Goal: Information Seeking & Learning: Learn about a topic

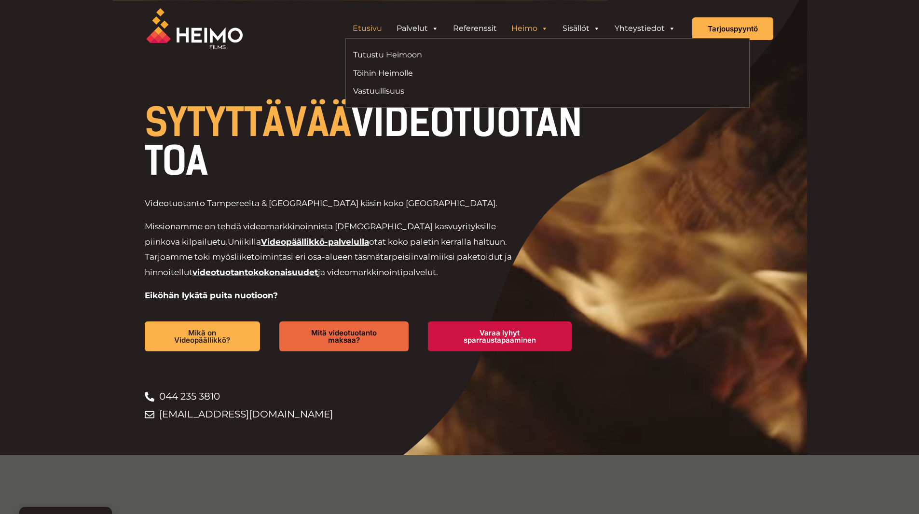
click at [528, 26] on link "Heimo" at bounding box center [529, 28] width 51 height 19
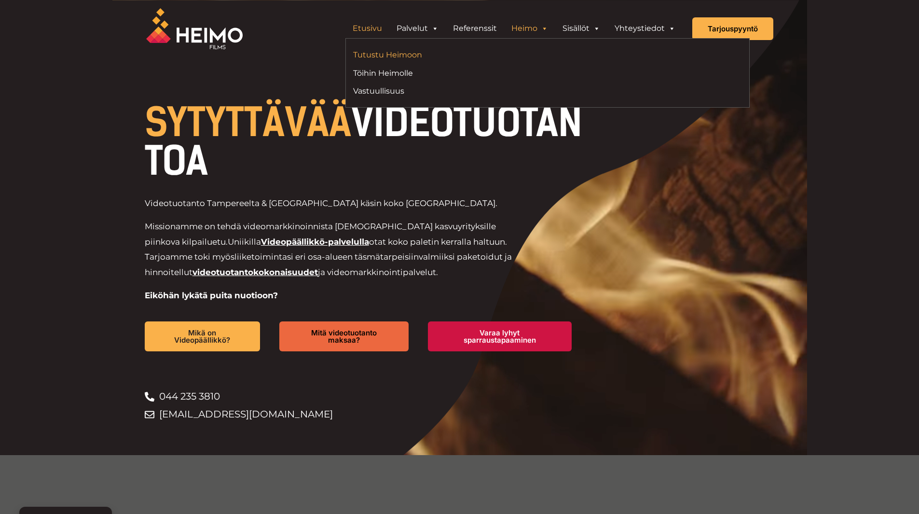
click at [442, 57] on link "Tutustu Heimoon" at bounding box center [446, 54] width 187 height 13
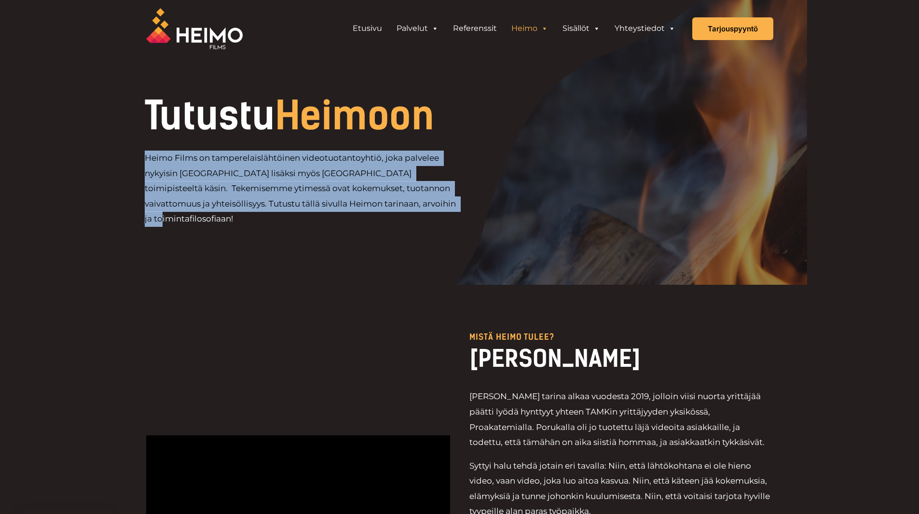
drag, startPoint x: 253, startPoint y: 220, endPoint x: 142, endPoint y: 161, distance: 125.8
click at [142, 161] on div "Tutustu Heimoon Heimo Films on tamperelaislähtöinen videotuotantoyhtiö, joka pa…" at bounding box center [460, 167] width 656 height 140
copy p "Heimo Films on tamperelaislähtöinen videotuotantoyhtiö, joka palvelee nykyisin …"
drag, startPoint x: 157, startPoint y: 163, endPoint x: 150, endPoint y: 163, distance: 6.8
click at [157, 163] on p "Heimo Films on tamperelaislähtöinen videotuotantoyhtiö, joka palvelee nykyisin …" at bounding box center [302, 189] width 315 height 76
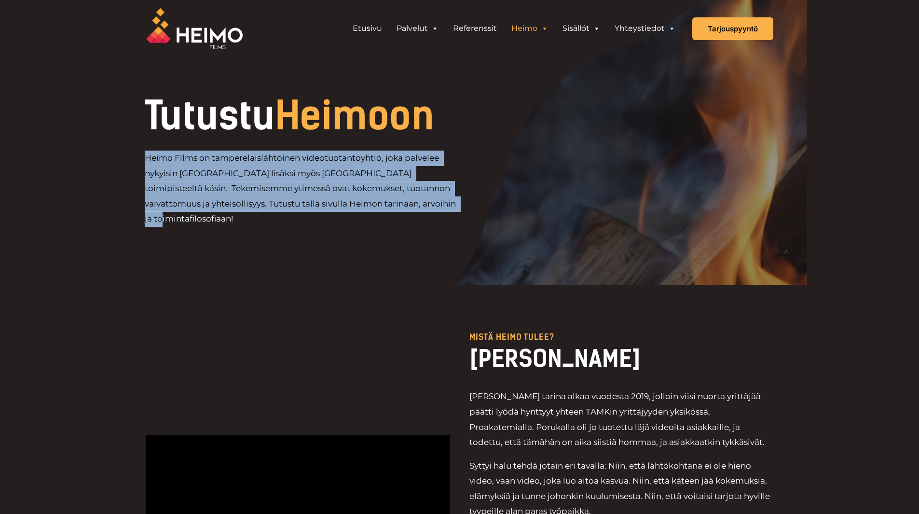
drag, startPoint x: 146, startPoint y: 159, endPoint x: 233, endPoint y: 231, distance: 113.1
click at [233, 231] on div "Heimo Films on tamperelaislähtöinen videotuotantoyhtiö, joka palvelee nykyisin …" at bounding box center [335, 193] width 381 height 84
click at [146, 160] on p "Heimo Films on tamperelaislähtöinen videotuotantoyhtiö, joka palvelee nykyisin …" at bounding box center [302, 189] width 315 height 76
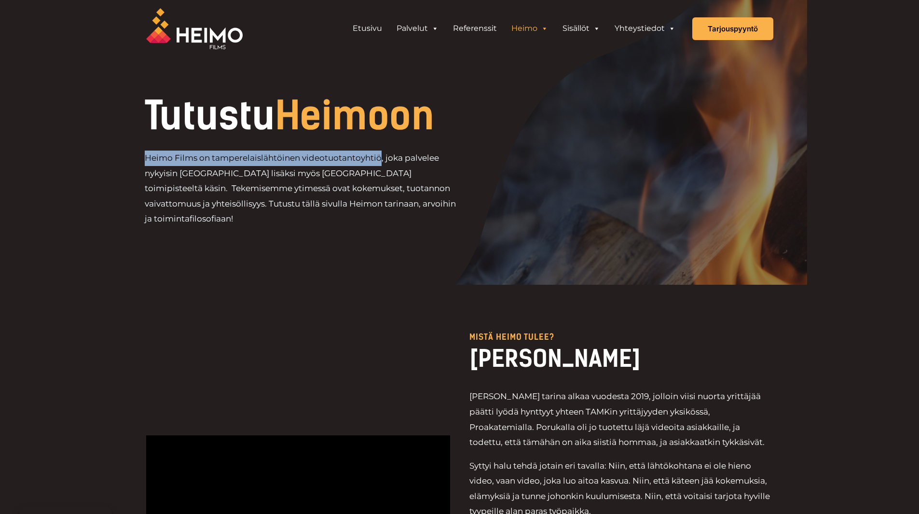
drag, startPoint x: 147, startPoint y: 160, endPoint x: 380, endPoint y: 158, distance: 233.1
click at [380, 158] on p "Heimo Films on tamperelaislähtöinen videotuotantoyhtiö, joka palvelee nykyisin …" at bounding box center [302, 189] width 315 height 76
click at [385, 302] on div "Mistä heimo tulee? HEIMON TARINA Heimon tarina alkaa vuodesta 2019, jolloin vii…" at bounding box center [459, 521] width 627 height 472
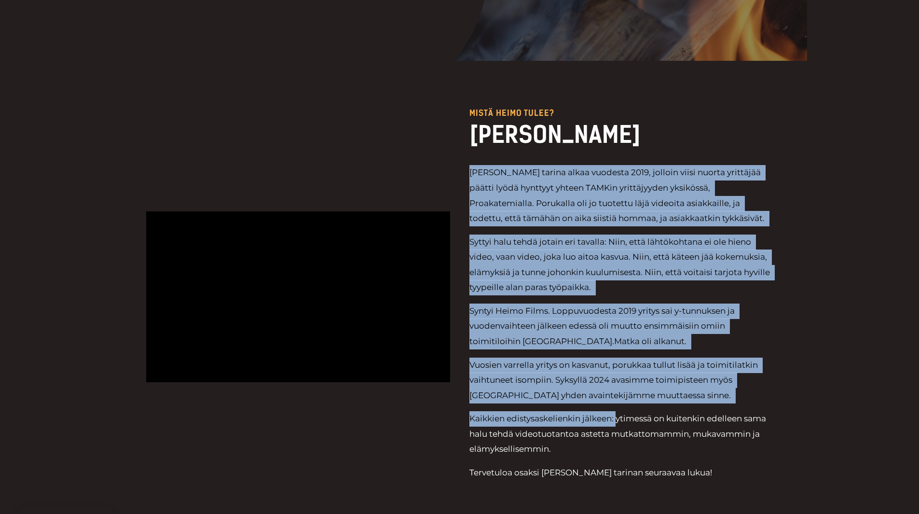
scroll to position [241, 0]
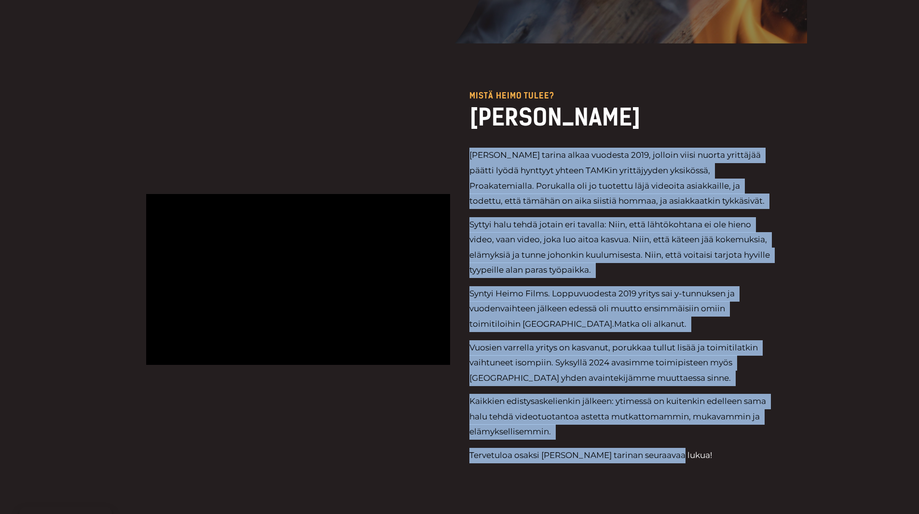
drag, startPoint x: 471, startPoint y: 248, endPoint x: 689, endPoint y: 450, distance: 296.7
click at [689, 450] on div "Heimon tarina alkaa vuodesta 2019, jolloin viisi nuorta yrittäjää päätti lyödä …" at bounding box center [621, 307] width 304 height 319
copy div "Heimon tarina alkaa vuodesta 2019, jolloin viisi nuorta yrittäjää päätti lyödä …"
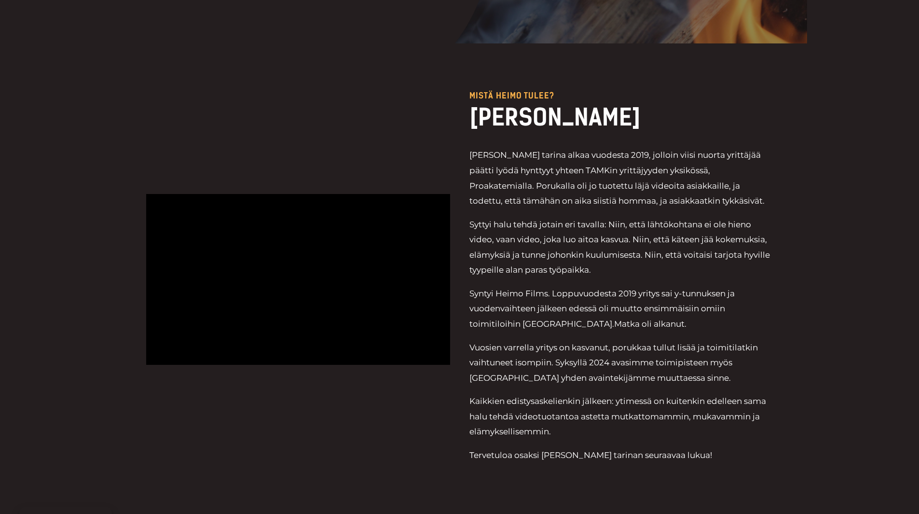
click at [431, 440] on div at bounding box center [298, 280] width 304 height 376
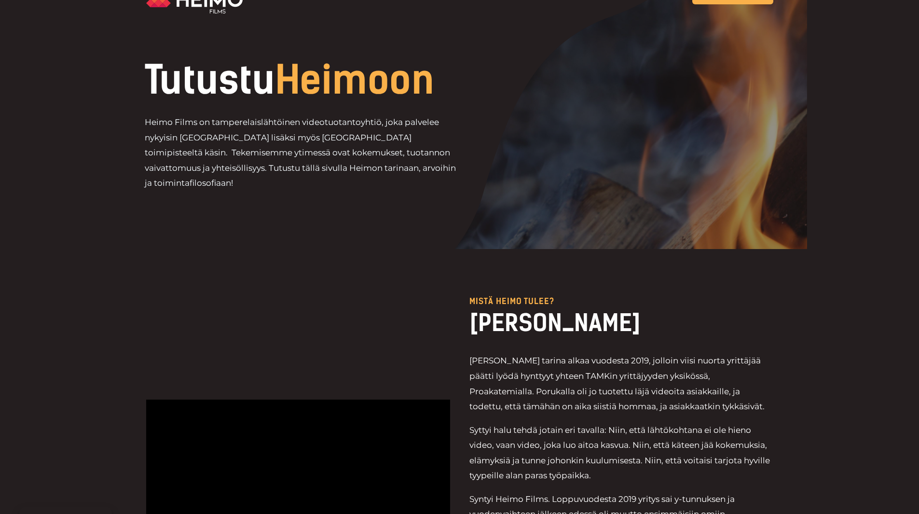
scroll to position [0, 0]
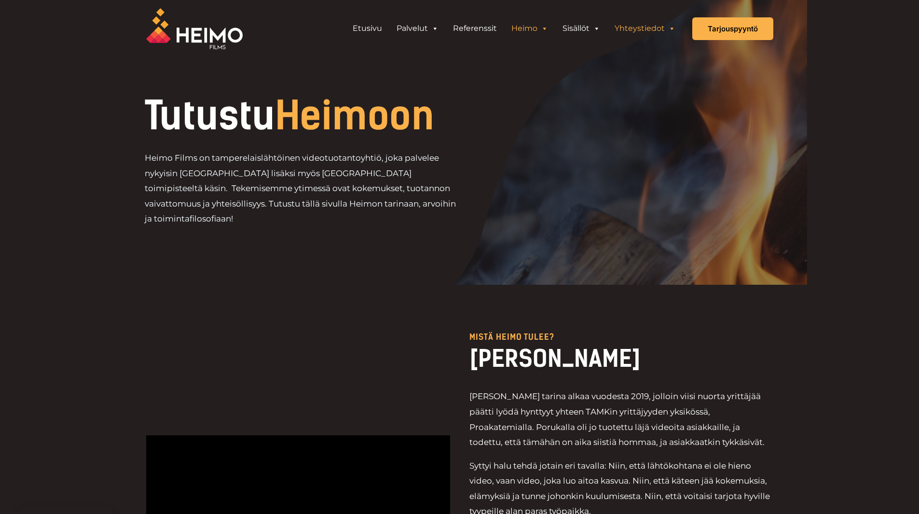
click at [646, 22] on link "Yhteystiedot" at bounding box center [644, 28] width 75 height 19
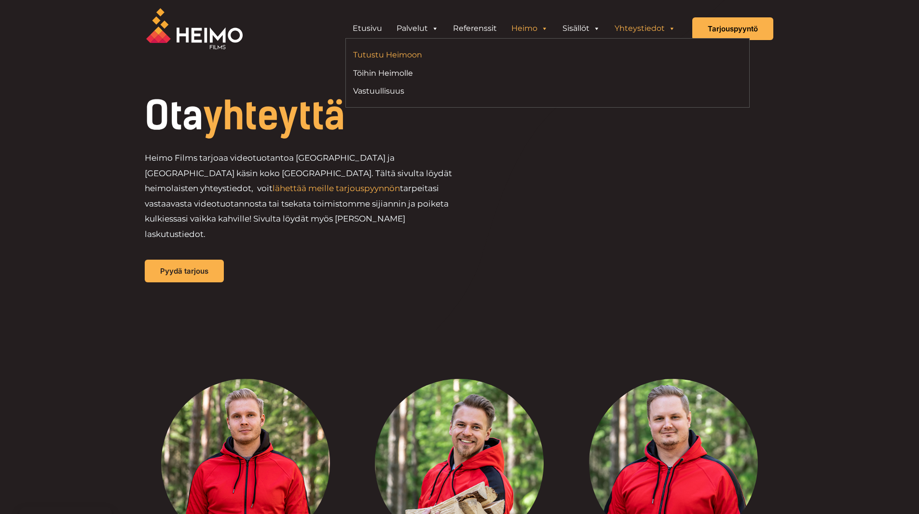
click at [443, 54] on link "Tutustu Heimoon" at bounding box center [446, 54] width 187 height 13
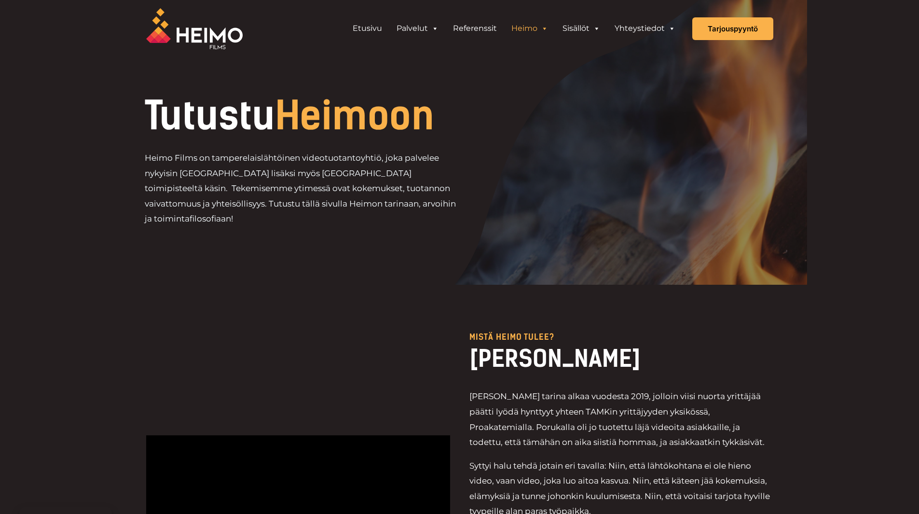
click at [231, 32] on img at bounding box center [194, 28] width 97 height 41
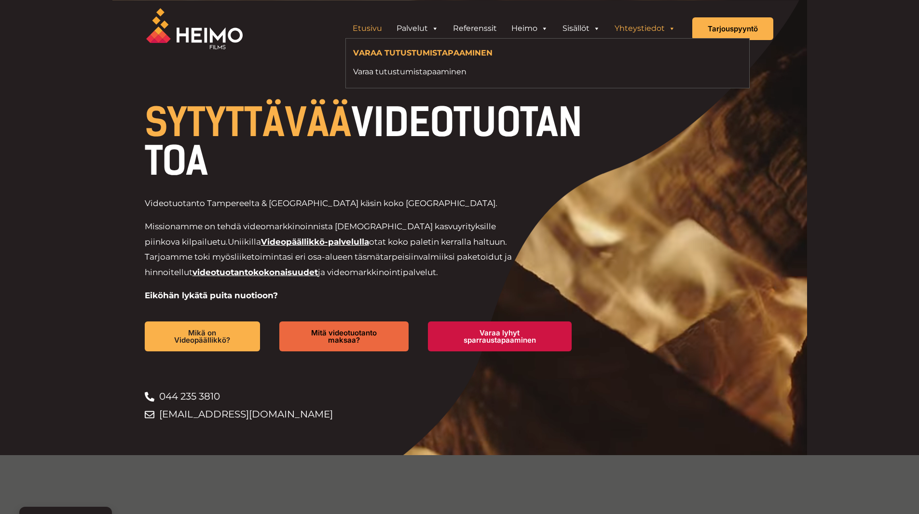
click at [622, 26] on link "Yhteystiedot" at bounding box center [644, 28] width 75 height 19
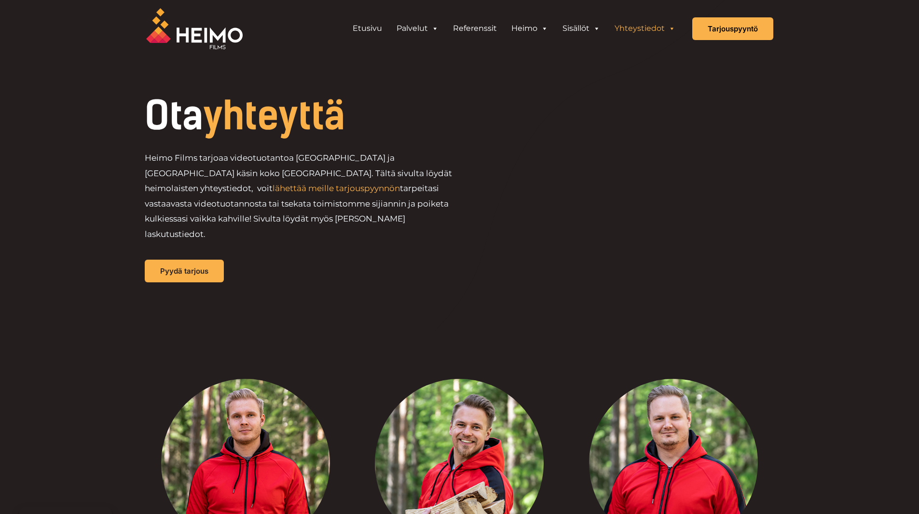
click at [201, 32] on img at bounding box center [194, 28] width 97 height 41
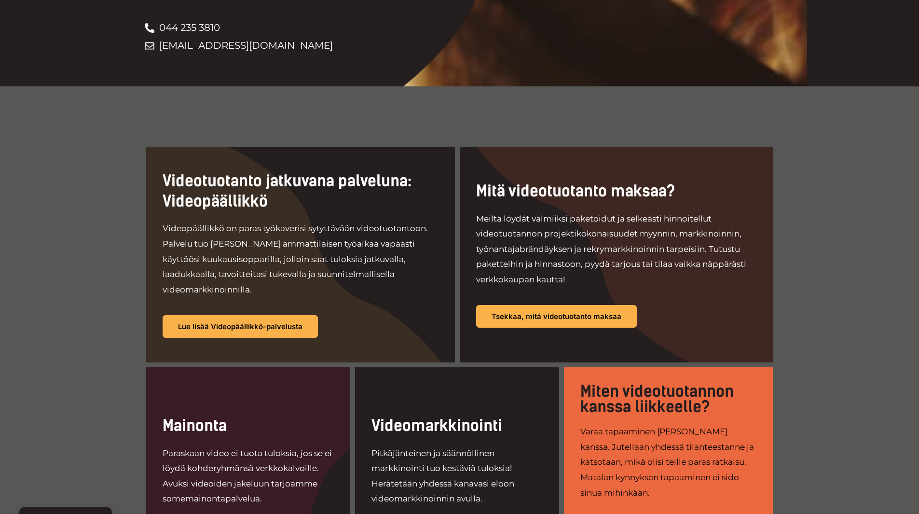
scroll to position [386, 0]
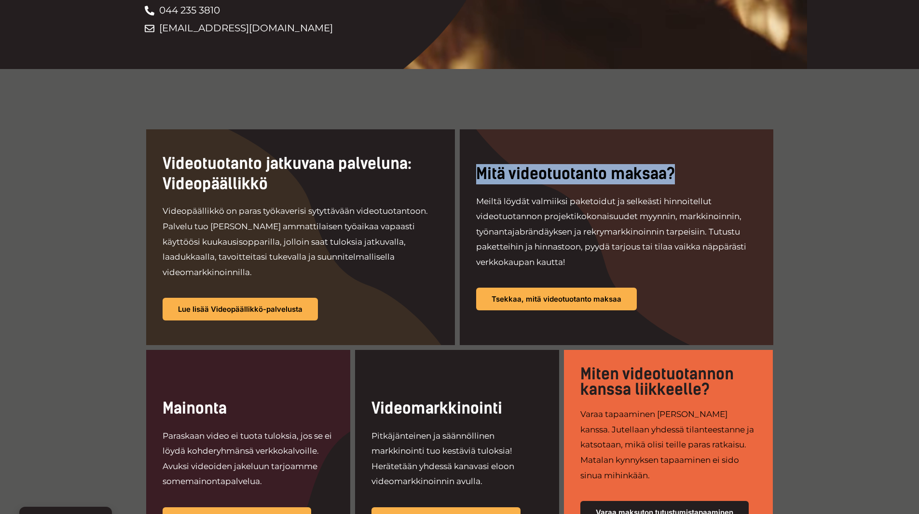
drag, startPoint x: 479, startPoint y: 164, endPoint x: 689, endPoint y: 175, distance: 210.7
click at [690, 175] on h2 "Mitä videotuotanto maksaa?" at bounding box center [616, 174] width 281 height 20
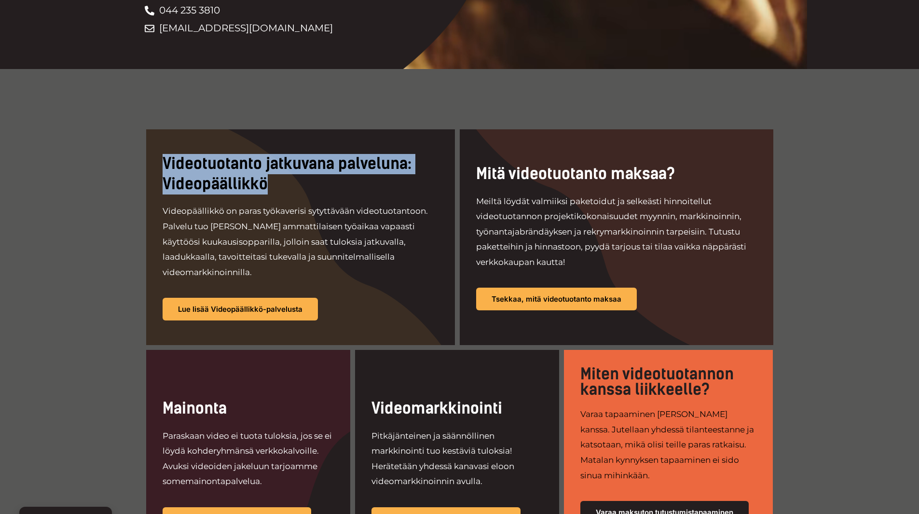
drag, startPoint x: 166, startPoint y: 162, endPoint x: 263, endPoint y: 191, distance: 101.7
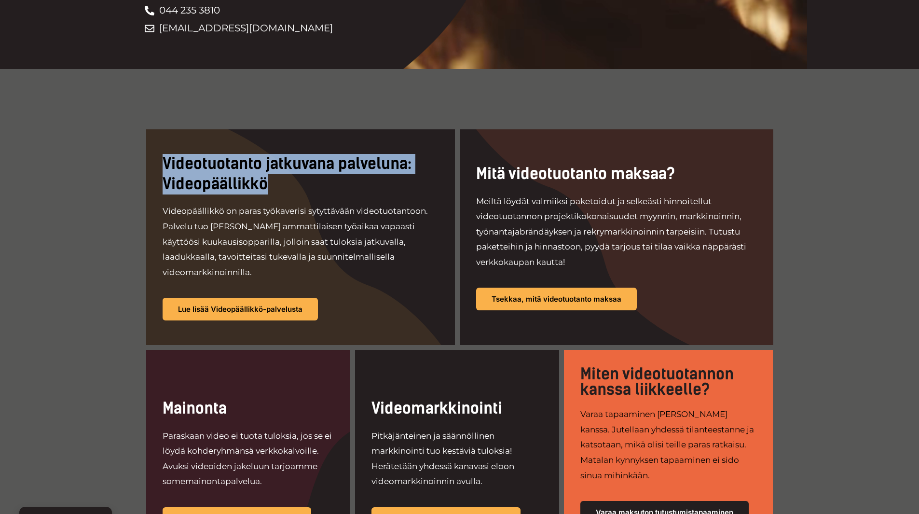
click at [263, 191] on h2 "Videotuotanto jatkuvana palveluna: Videopäällikkö" at bounding box center [301, 174] width 276 height 40
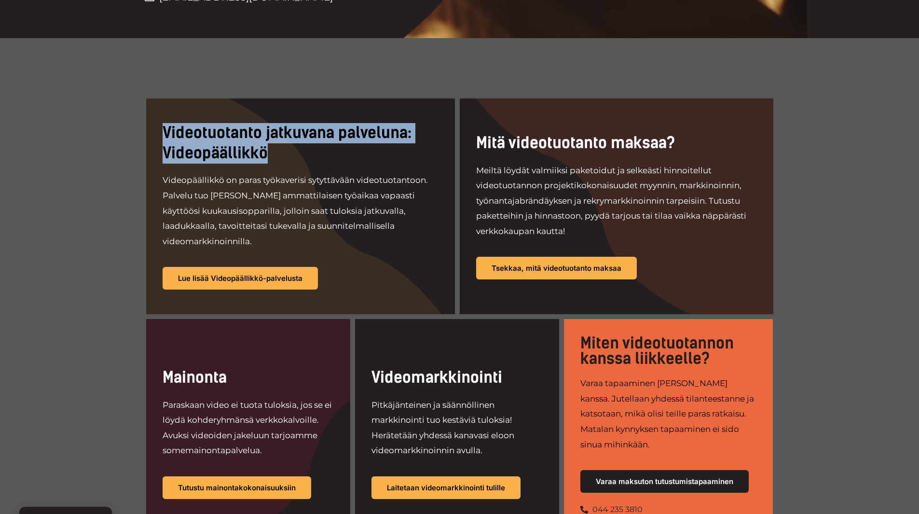
scroll to position [434, 0]
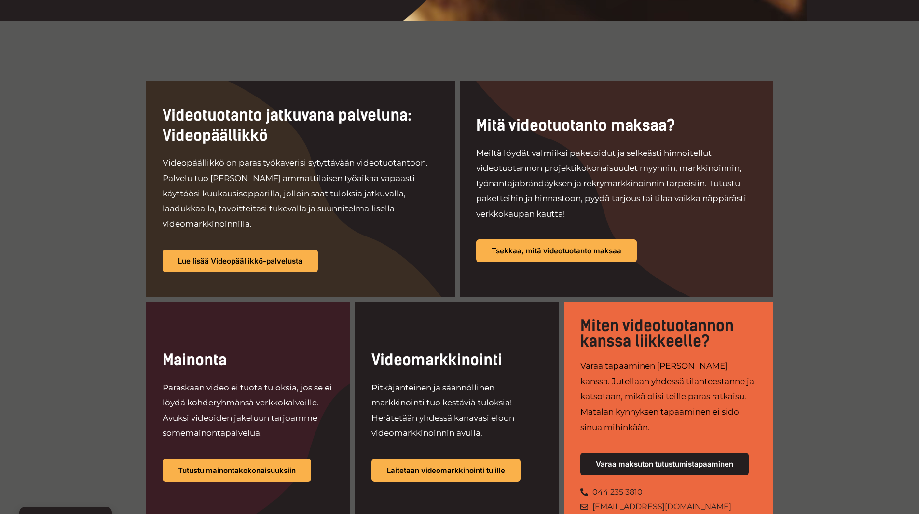
click at [360, 264] on div at bounding box center [300, 189] width 309 height 216
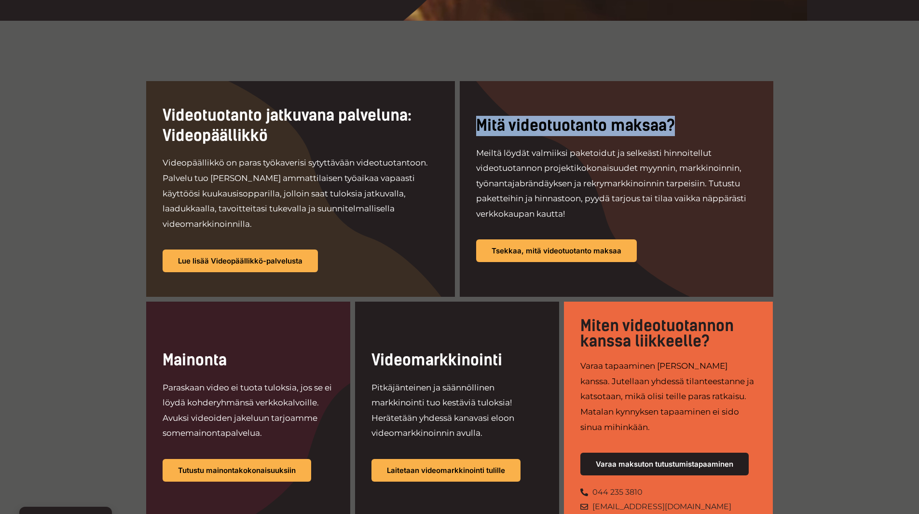
drag, startPoint x: 478, startPoint y: 114, endPoint x: 689, endPoint y: 109, distance: 210.4
click at [689, 116] on h2 "Mitä videotuotanto maksaa?" at bounding box center [616, 126] width 281 height 20
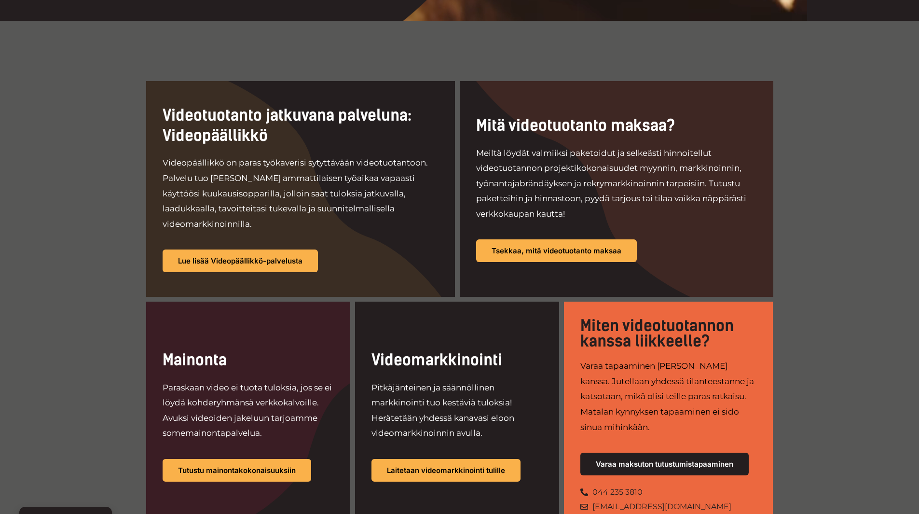
click at [676, 169] on p "Meiltä löydät valmiiksi paketoidut ja selkeästi hinnoitellut videotuotannon pro…" at bounding box center [616, 184] width 281 height 76
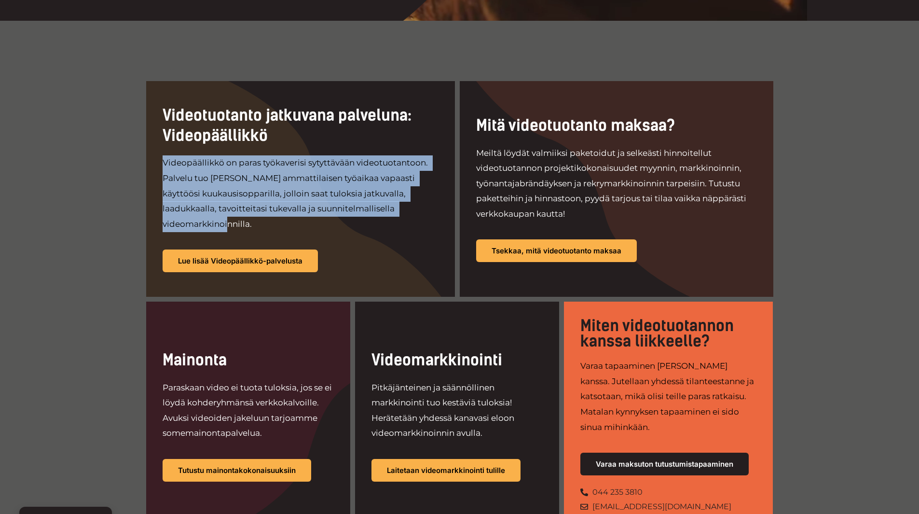
drag, startPoint x: 428, startPoint y: 207, endPoint x: 164, endPoint y: 168, distance: 266.7
click at [164, 168] on p "Videopäällikkö on paras työkaverisi sytyttävään videotuotantoon. Palvelu tuo He…" at bounding box center [301, 193] width 276 height 76
copy p "Videopäällikkö on paras työkaverisi sytyttävään videotuotantoon. Palvelu tuo He…"
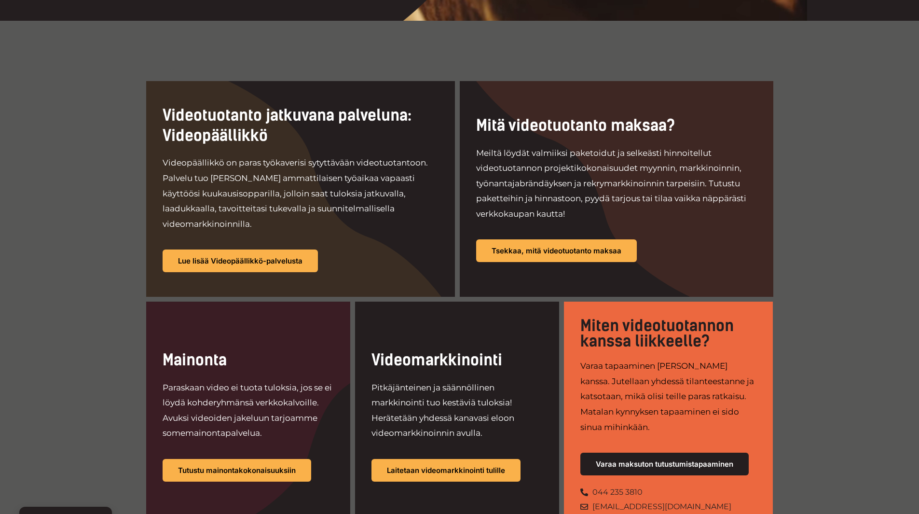
click at [409, 261] on div at bounding box center [300, 189] width 309 height 216
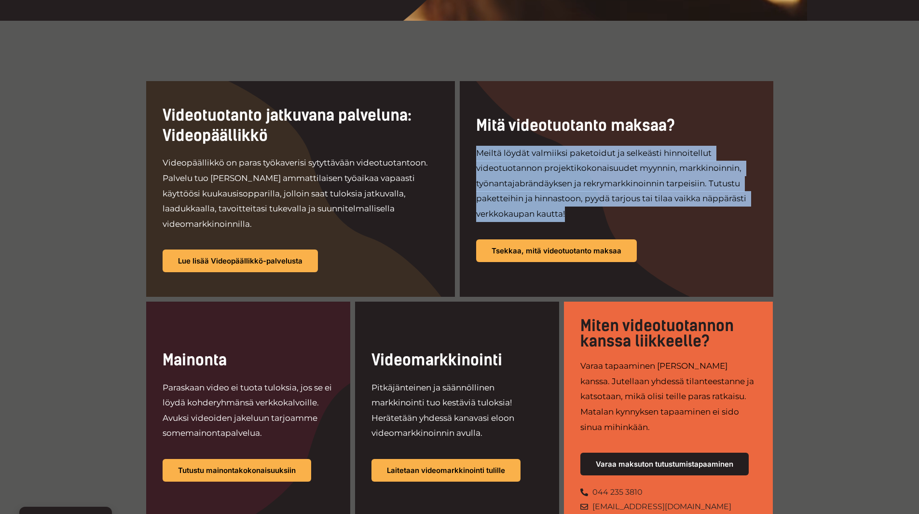
drag, startPoint x: 575, startPoint y: 206, endPoint x: 478, endPoint y: 148, distance: 112.7
click at [478, 148] on p "Meiltä löydät valmiiksi paketoidut ja selkeästi hinnoitellut videotuotannon pro…" at bounding box center [616, 184] width 281 height 76
copy p "Meiltä löydät valmiiksi paketoidut ja selkeästi hinnoitellut videotuotannon pro…"
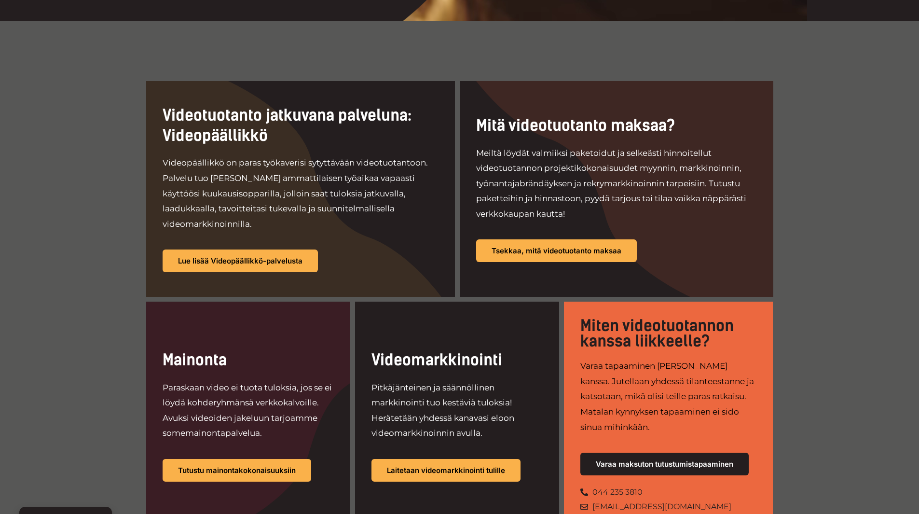
click at [470, 246] on div at bounding box center [617, 189] width 314 height 216
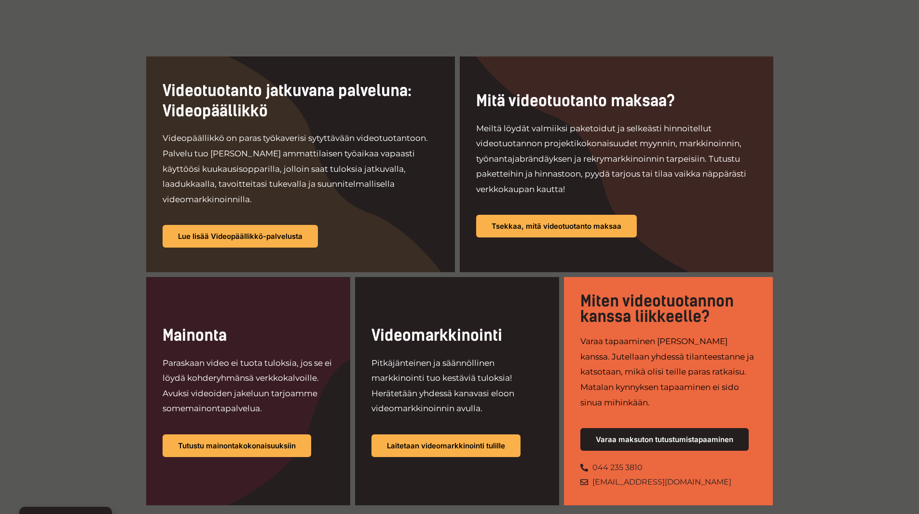
scroll to position [483, 0]
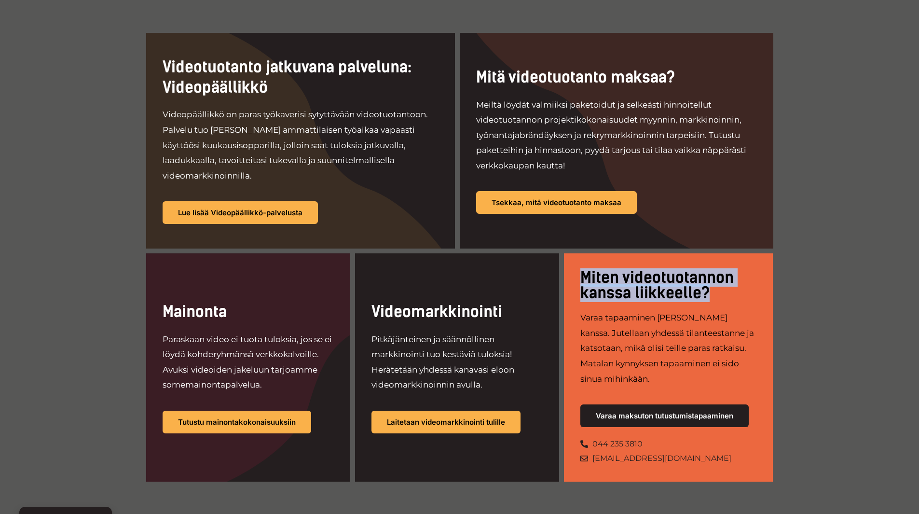
drag, startPoint x: 583, startPoint y: 260, endPoint x: 707, endPoint y: 276, distance: 125.0
click at [707, 276] on p "Miten videotuotannon kanssa liikkeelle?" at bounding box center [668, 285] width 176 height 31
copy p "Miten videotuotannon kanssa liikkeelle?"
click at [673, 365] on p "Varaa tapaaminen Heimon ammattilaisen kanssa. Jutellaan yhdessä tilanteestanne …" at bounding box center [668, 348] width 176 height 76
